Goal: Find specific page/section: Find specific page/section

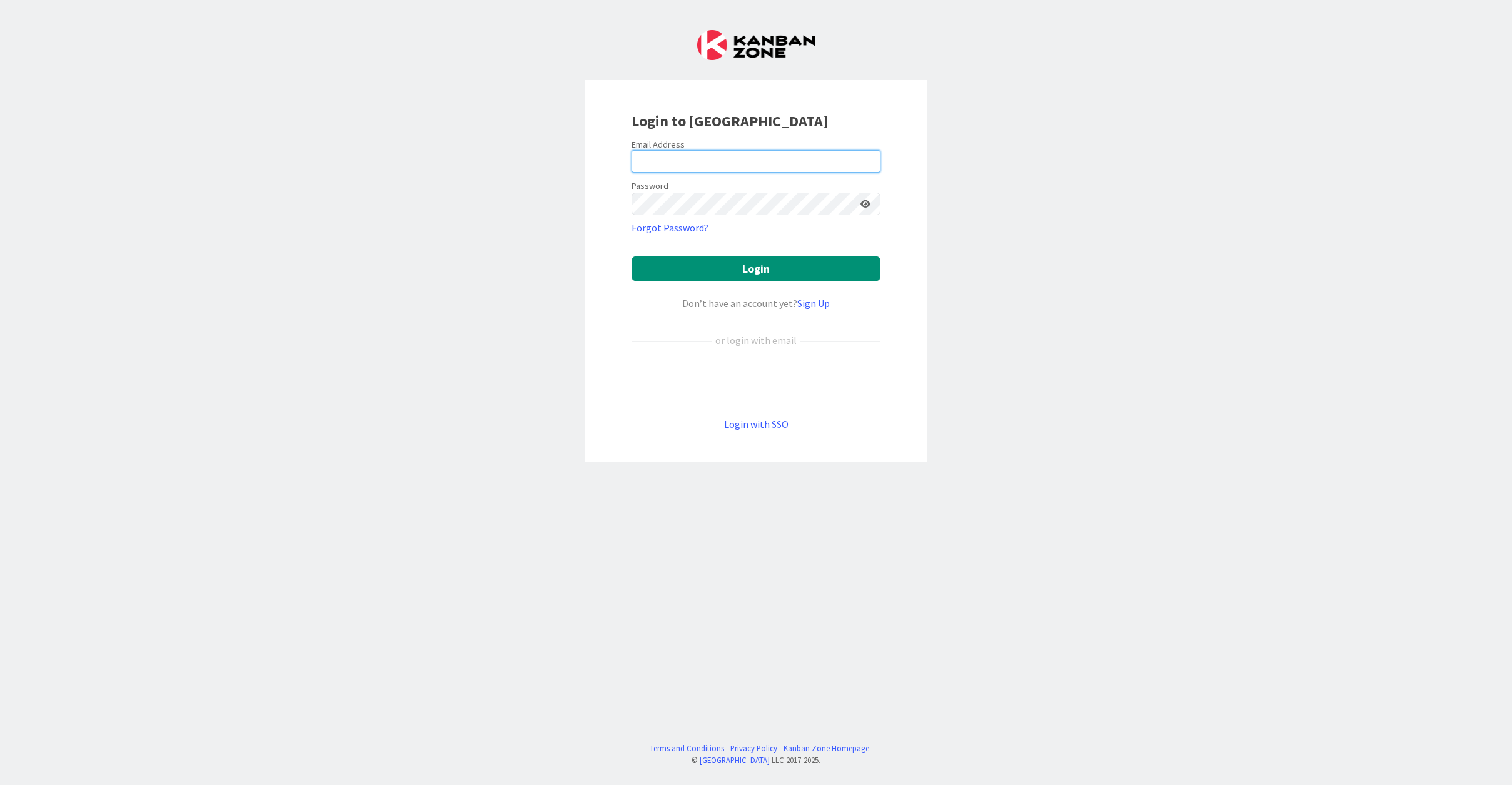
type input "[EMAIL_ADDRESS][DOMAIN_NAME]"
click at [763, 269] on button "Login" at bounding box center [756, 268] width 249 height 25
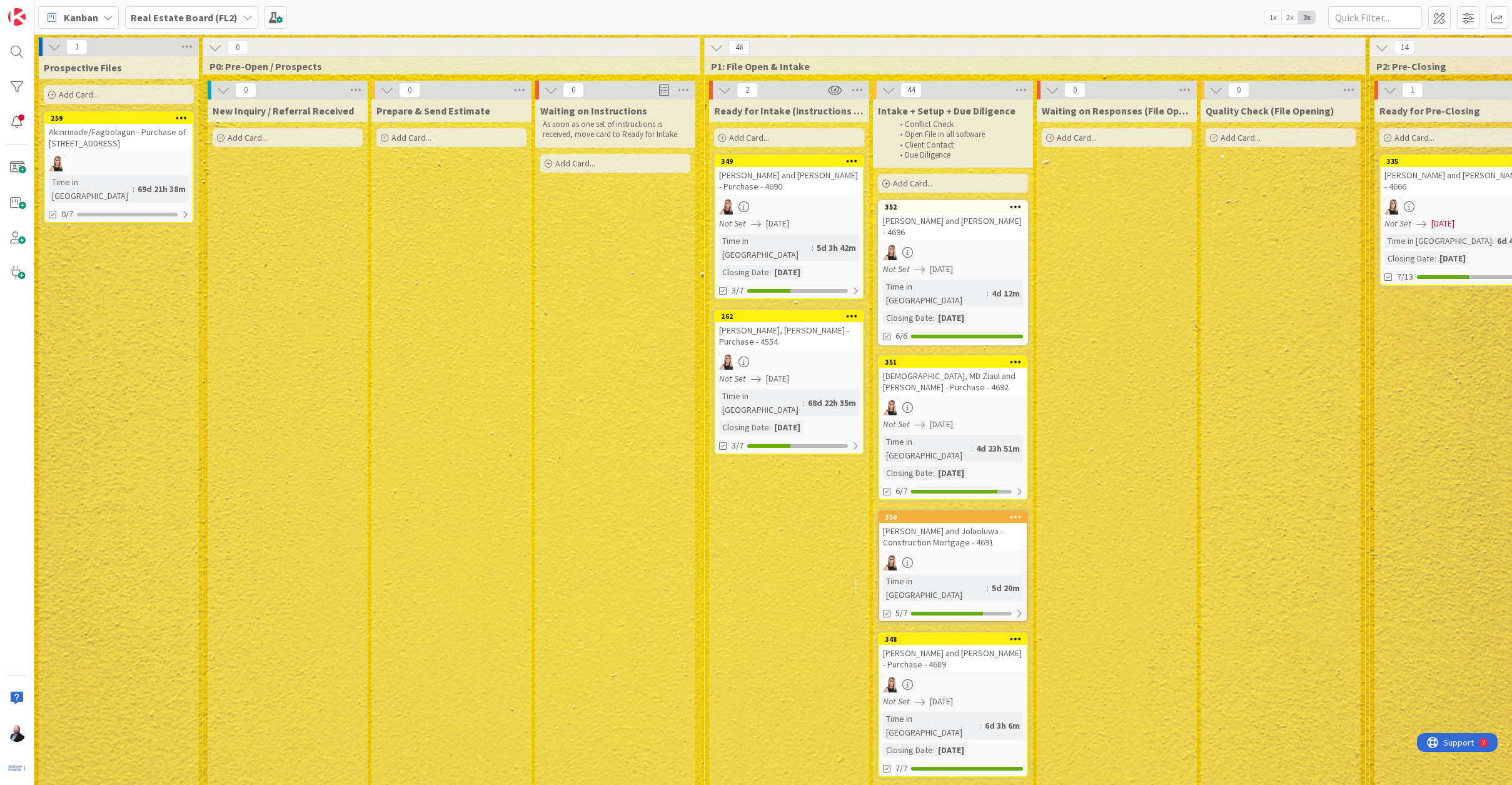
click at [243, 18] on icon at bounding box center [247, 17] width 10 height 10
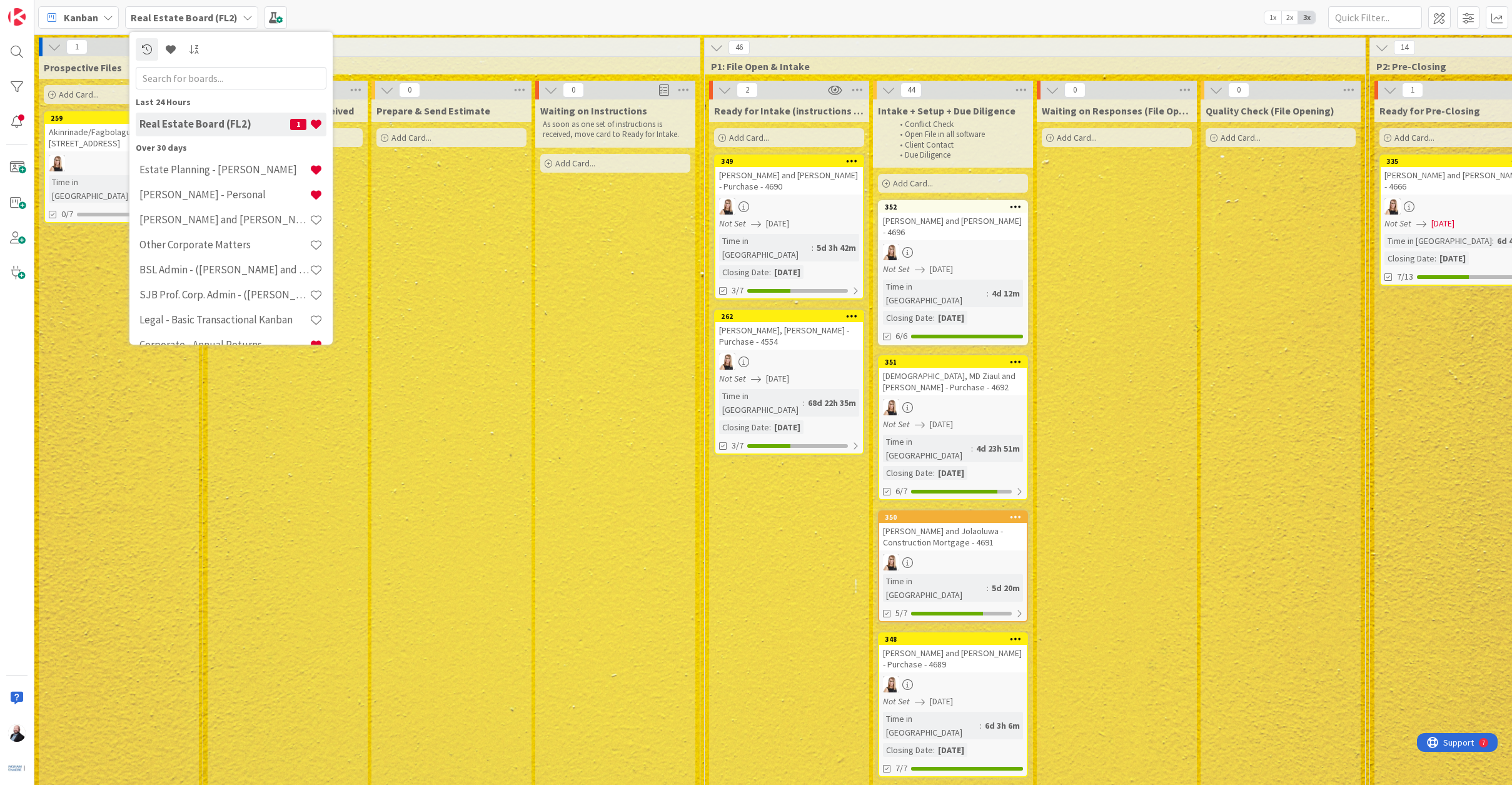
click at [243, 18] on icon at bounding box center [247, 17] width 10 height 10
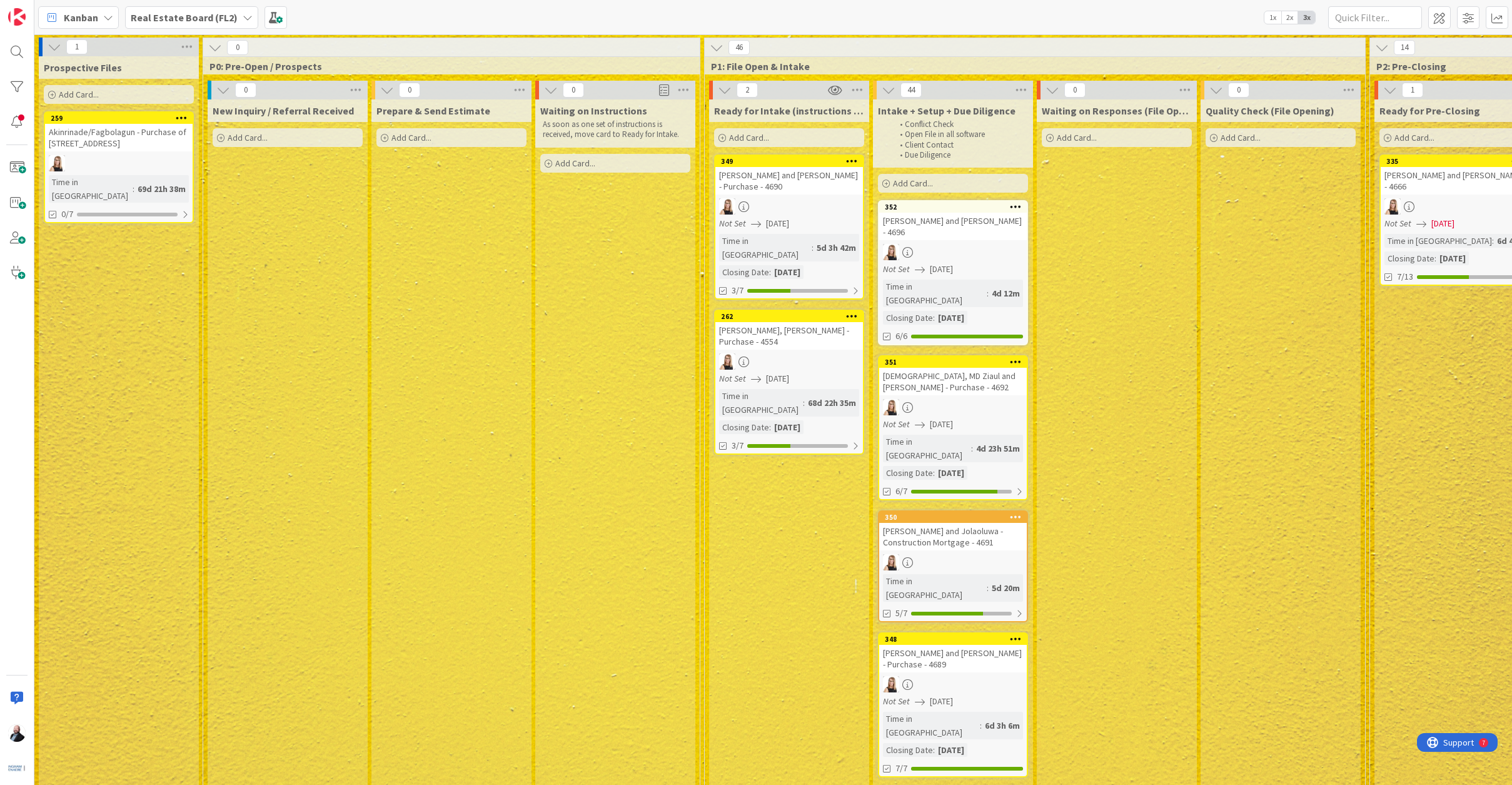
click at [111, 13] on icon at bounding box center [107, 17] width 10 height 10
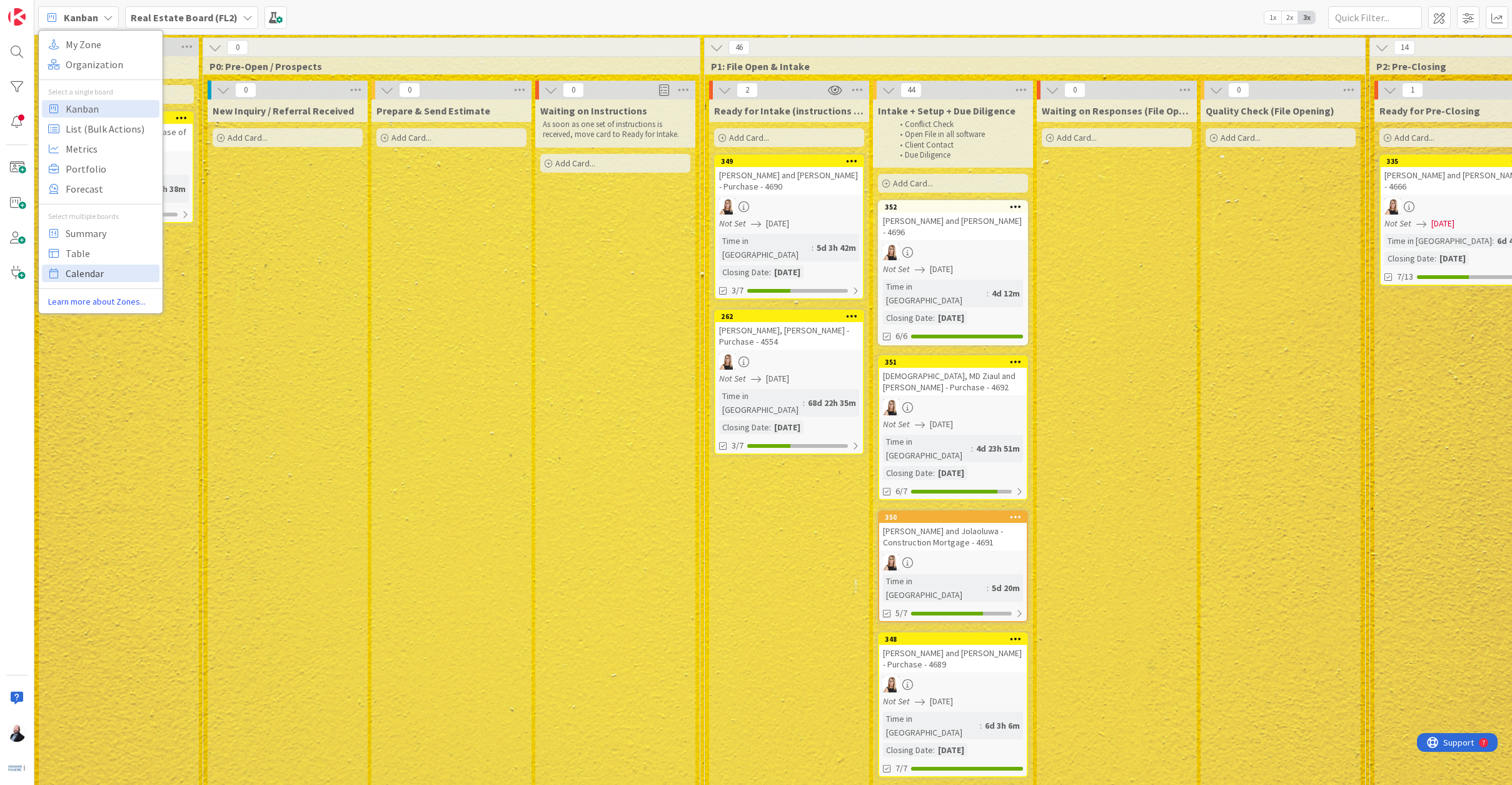
click at [105, 269] on span "Calendar" at bounding box center [111, 273] width 90 height 18
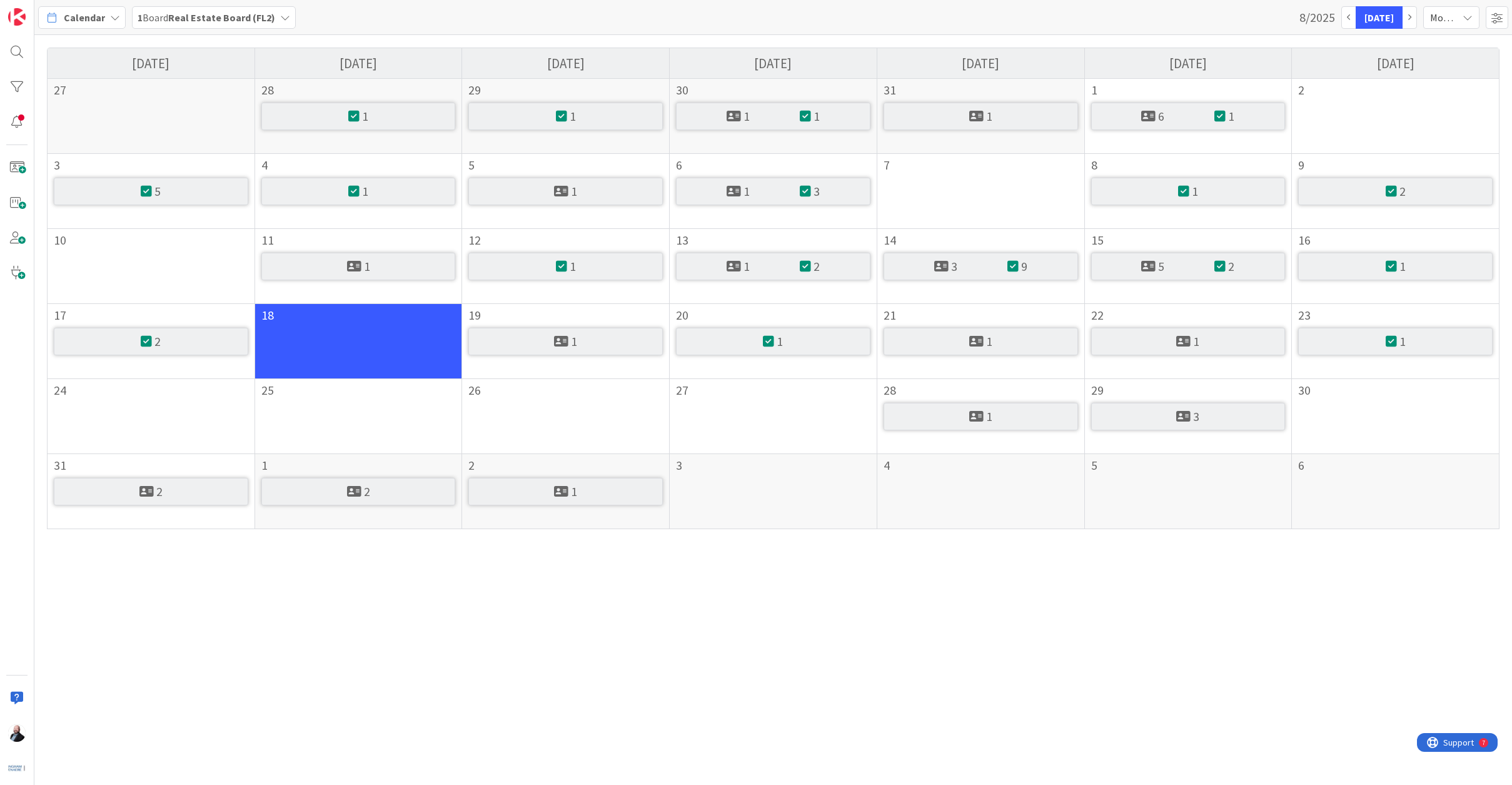
click at [1469, 15] on icon at bounding box center [1467, 17] width 10 height 10
click at [1437, 73] on link "Week" at bounding box center [1429, 70] width 99 height 23
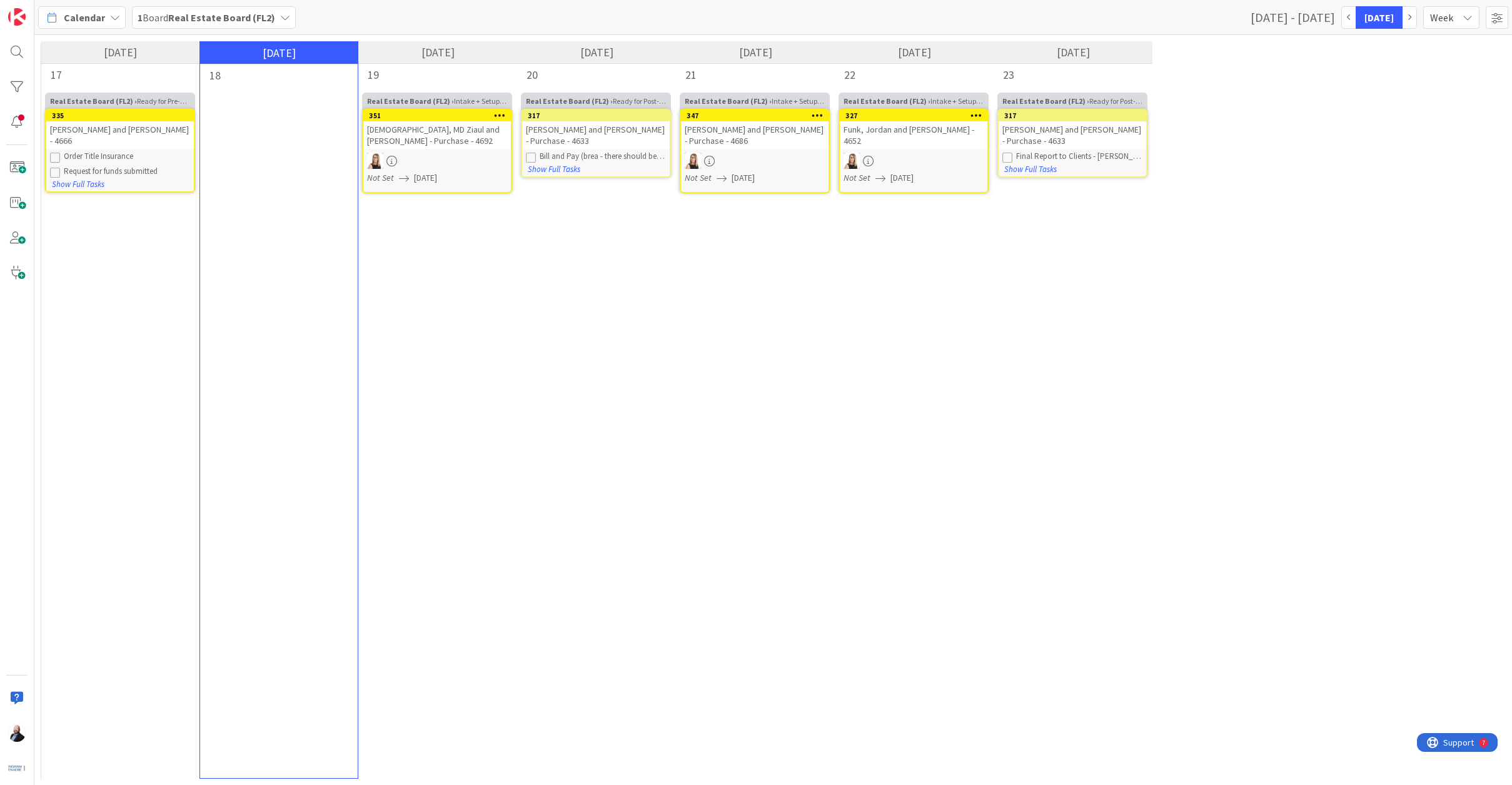
click at [475, 49] on div "[DATE]" at bounding box center [437, 53] width 159 height 23
